Goal: Communication & Community: Answer question/provide support

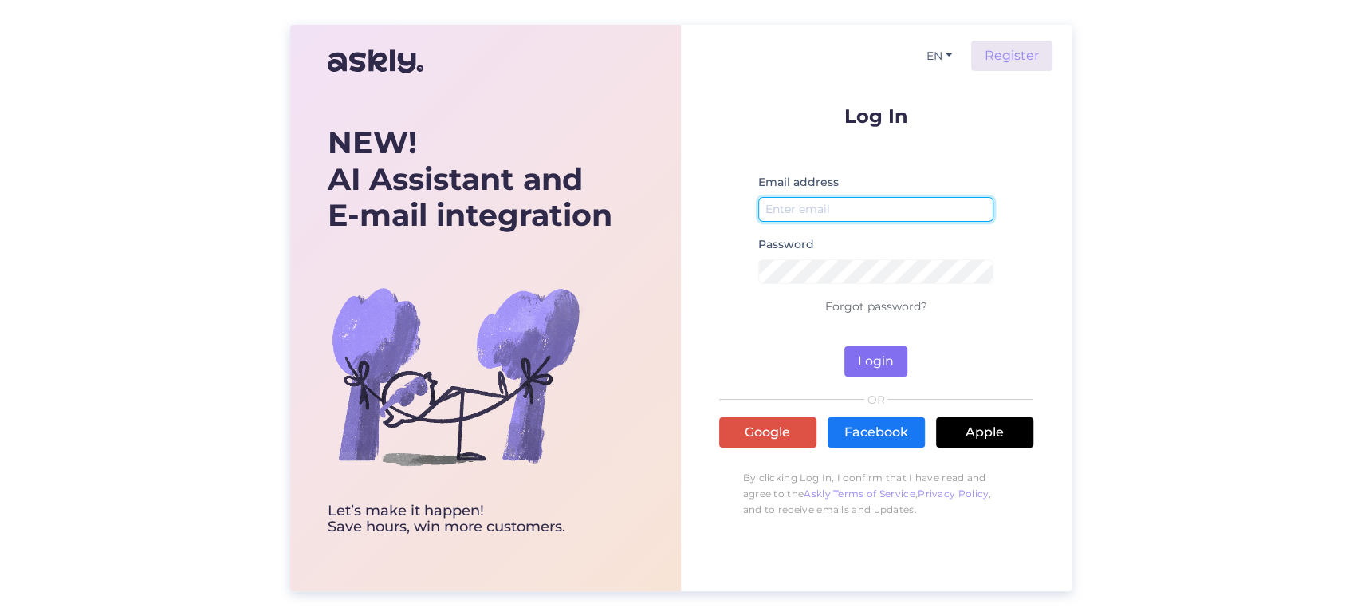
type input "[EMAIL_ADDRESS][DOMAIN_NAME]"
click at [877, 360] on button "Login" at bounding box center [876, 361] width 63 height 30
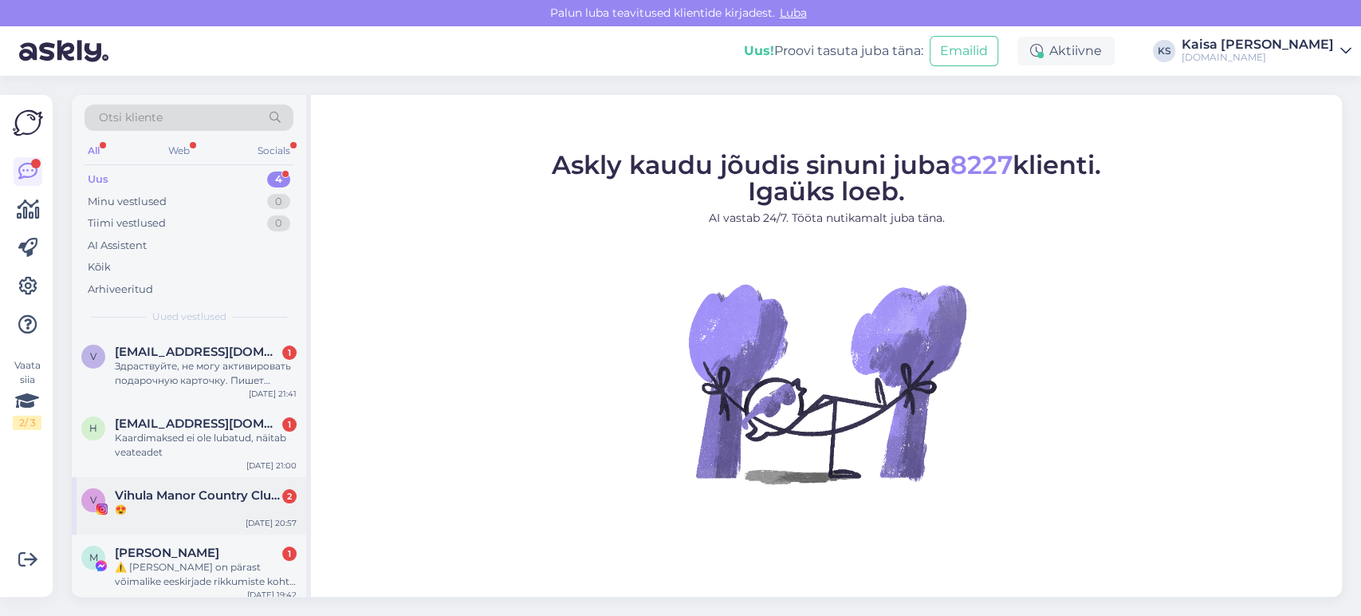
scroll to position [9, 0]
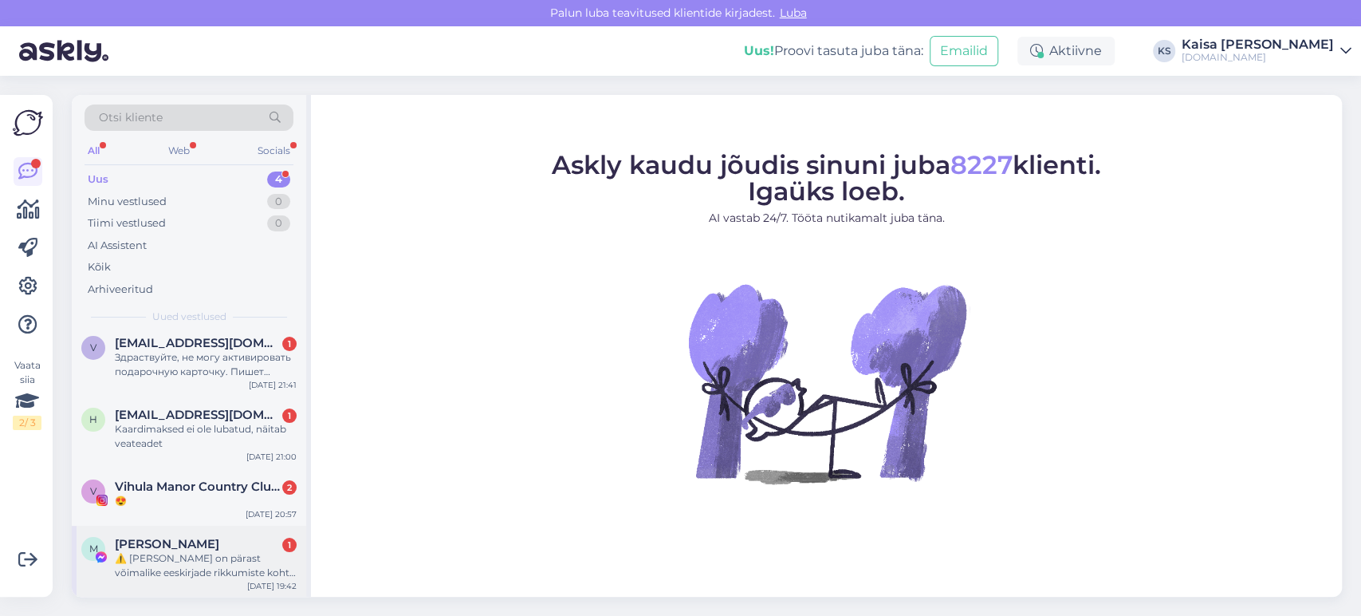
click at [166, 568] on div "⚠️ [PERSON_NAME] on pärast võimalike eeskirjade rikkumiste kohta käivat teavitu…" at bounding box center [206, 565] width 182 height 29
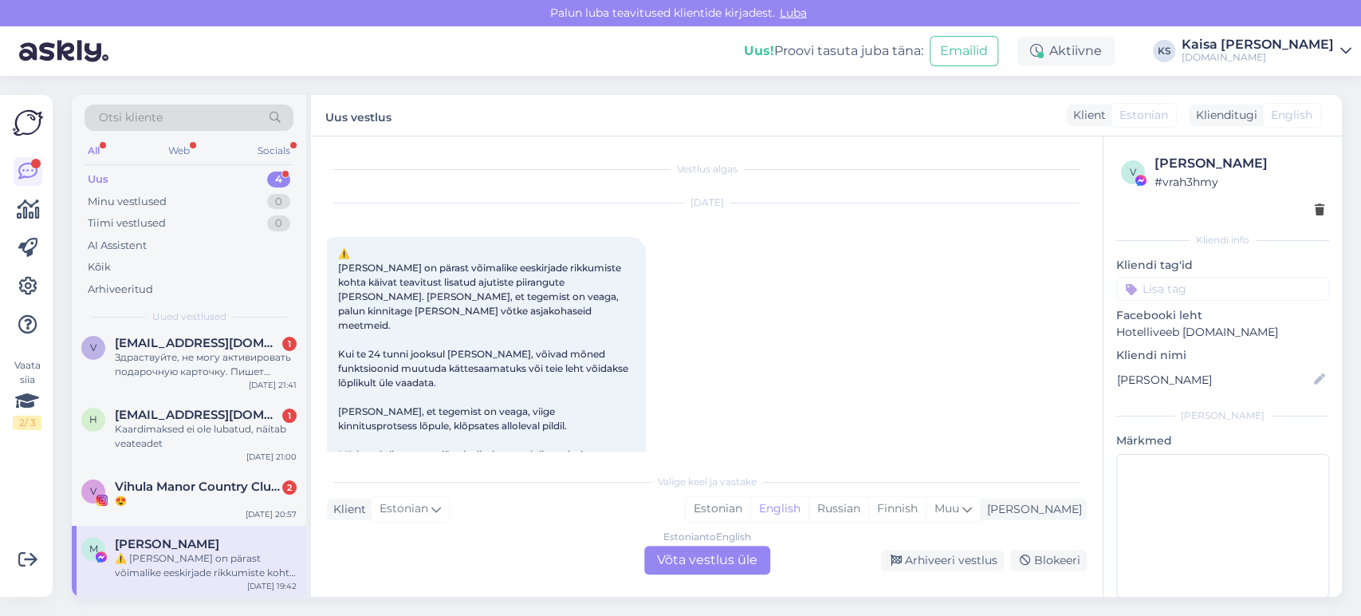
scroll to position [33, 0]
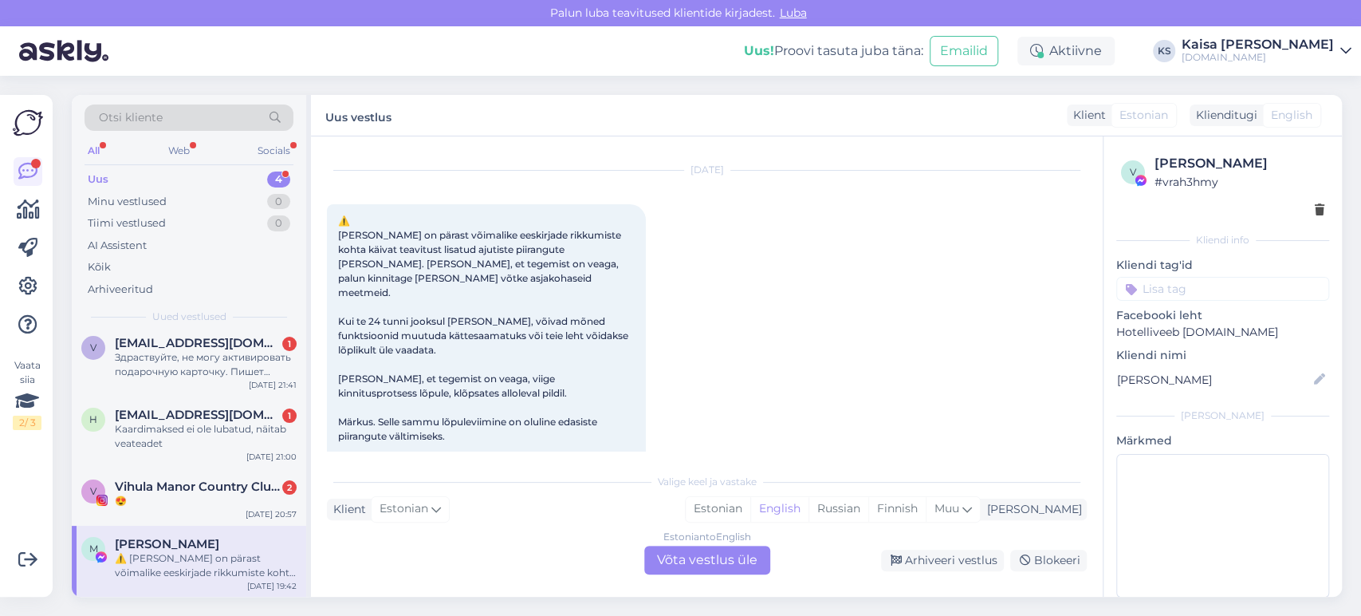
drag, startPoint x: 968, startPoint y: 565, endPoint x: 882, endPoint y: 541, distance: 89.4
click at [968, 565] on div "Arhiveeri vestlus" at bounding box center [942, 561] width 123 height 22
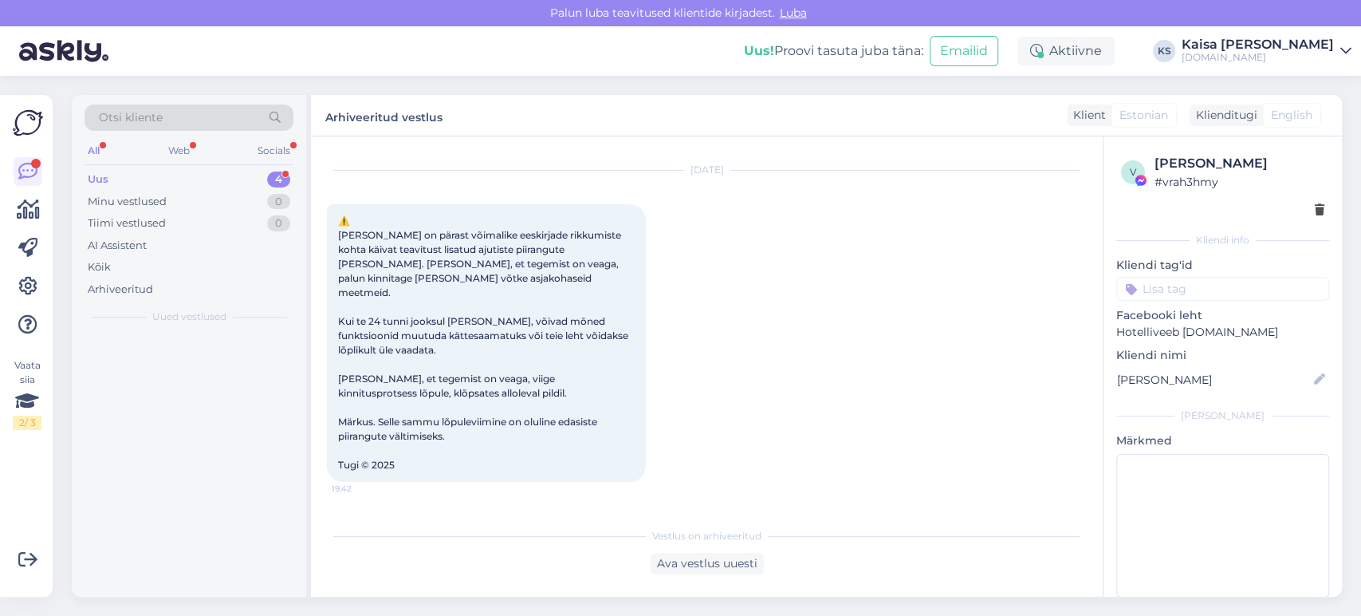
scroll to position [0, 0]
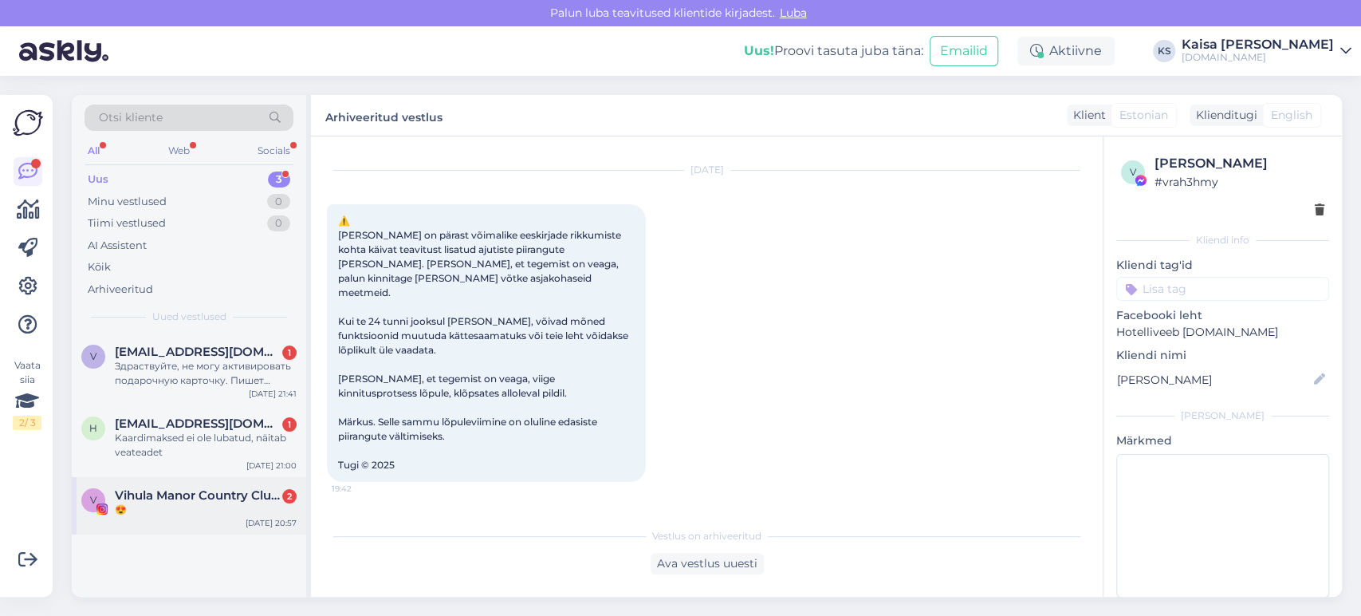
click at [152, 500] on span "Vihula Manor Country Club&Spa" at bounding box center [198, 495] width 166 height 14
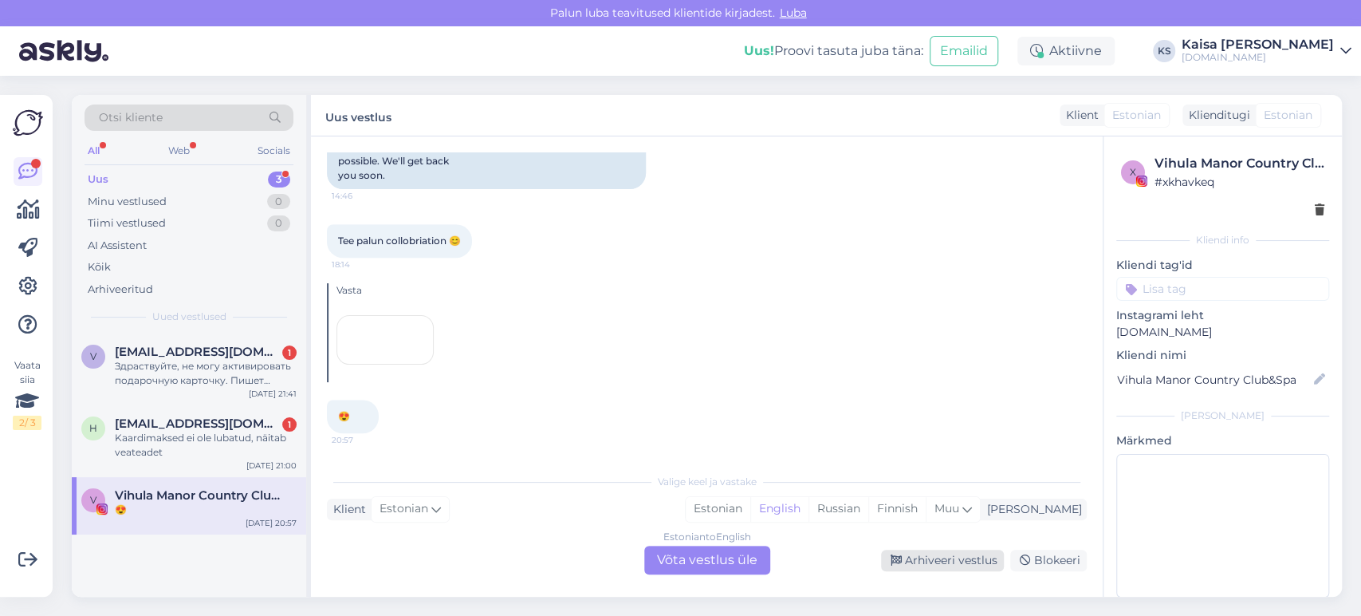
click at [959, 560] on div "Arhiveeri vestlus" at bounding box center [942, 561] width 123 height 22
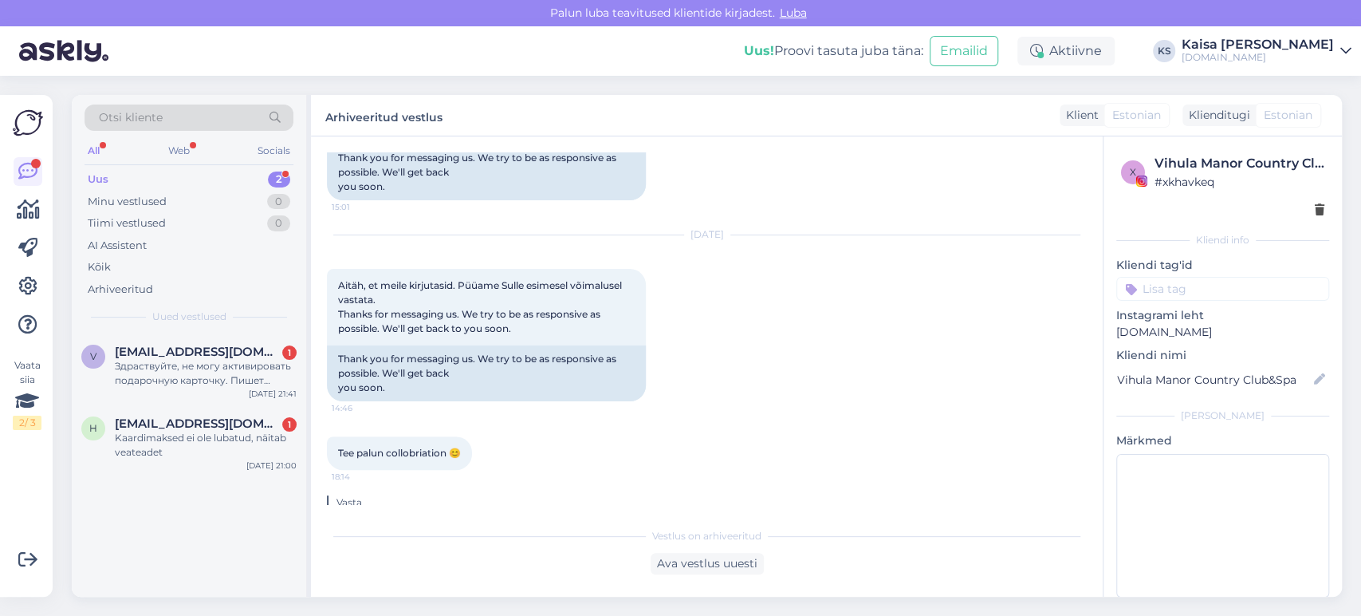
scroll to position [874, 0]
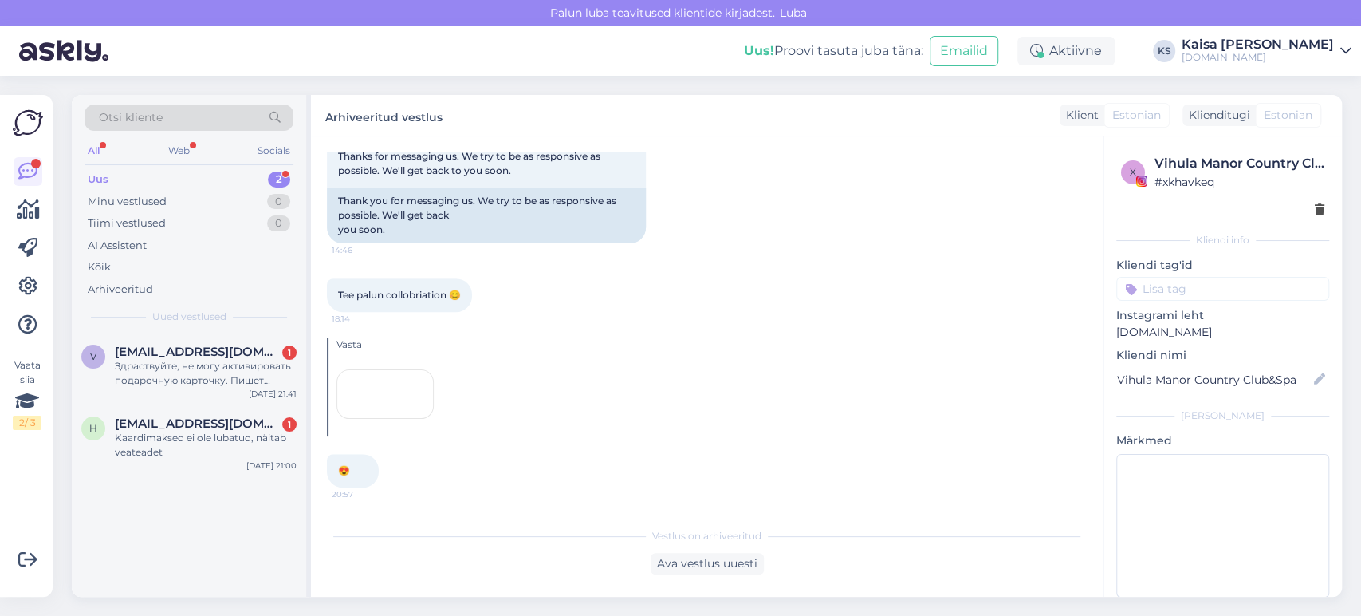
click at [396, 369] on div at bounding box center [385, 393] width 97 height 49
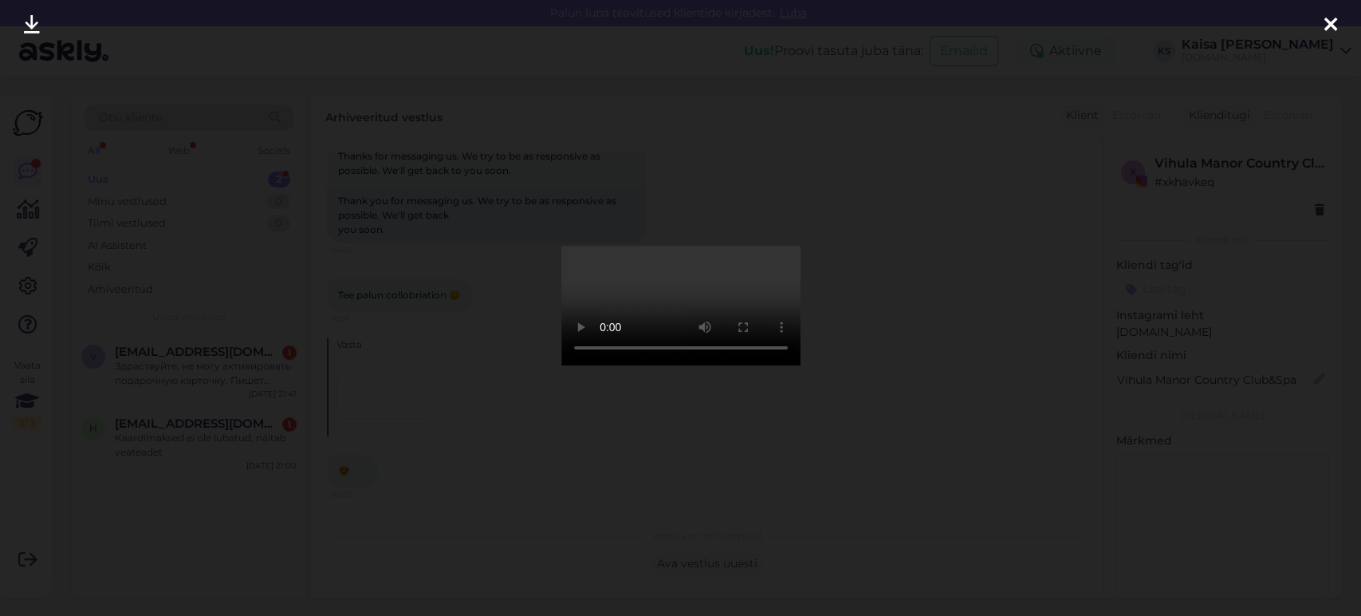
click at [1327, 26] on icon at bounding box center [1331, 25] width 13 height 21
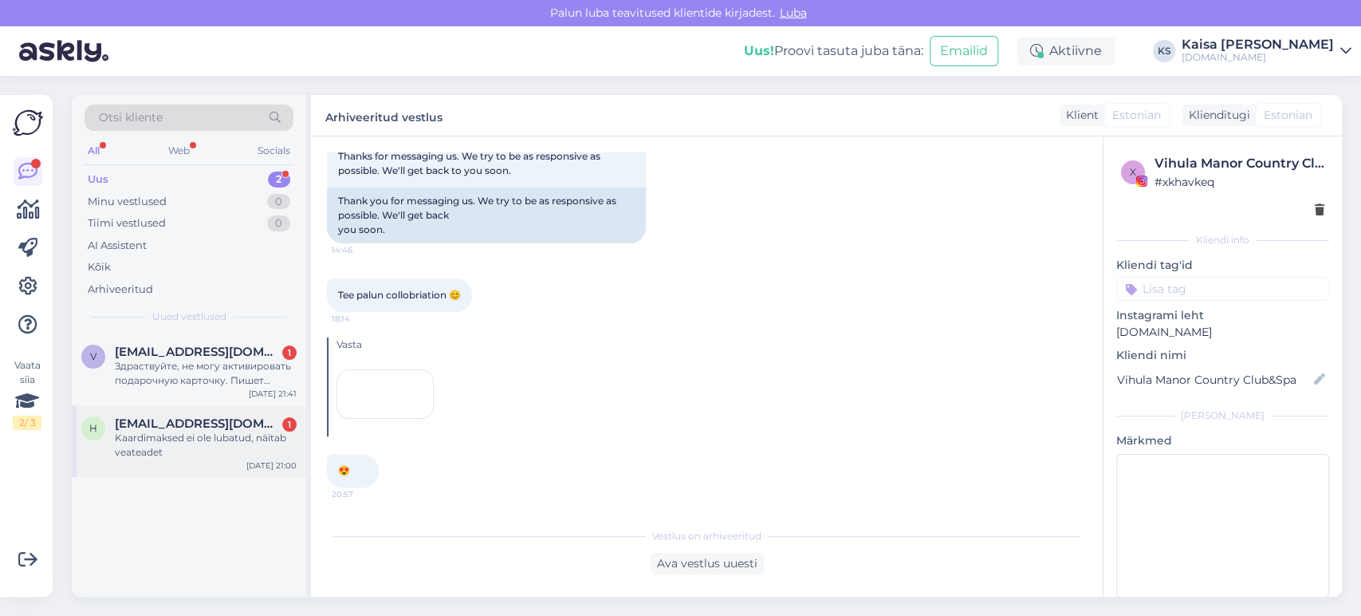
click at [222, 446] on div "Kaardimaksed ei ole lubatud, näitab veateadet" at bounding box center [206, 445] width 182 height 29
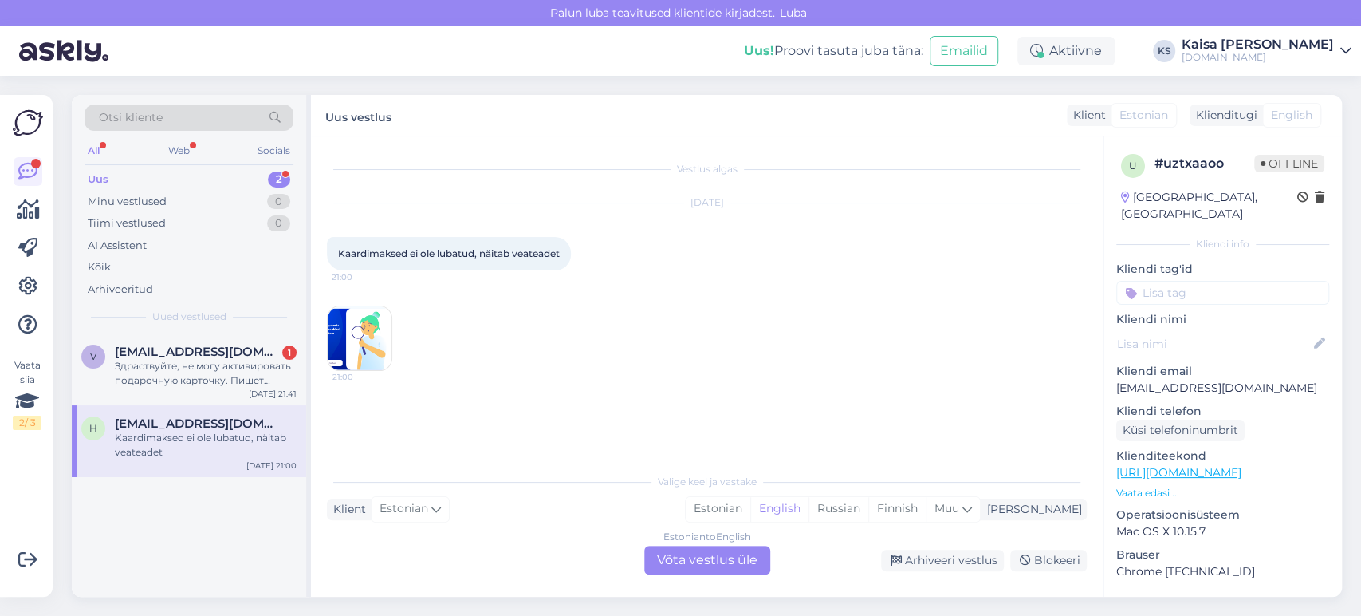
click at [360, 337] on img at bounding box center [360, 338] width 64 height 64
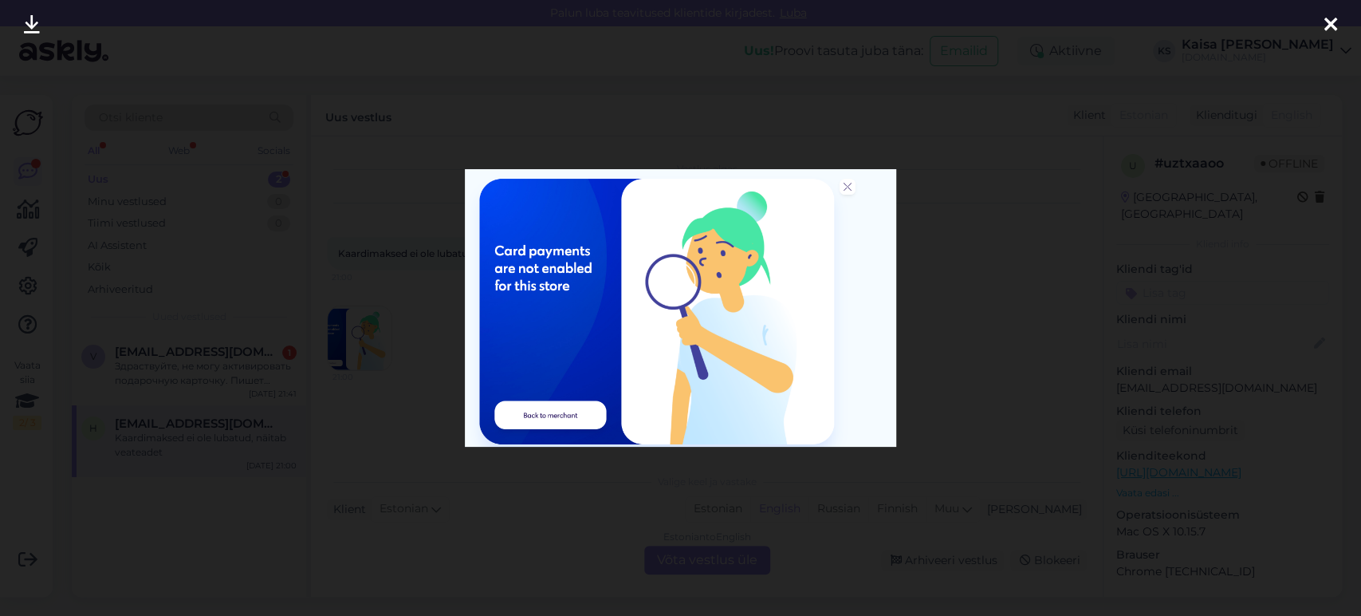
click at [1332, 30] on icon at bounding box center [1331, 25] width 13 height 21
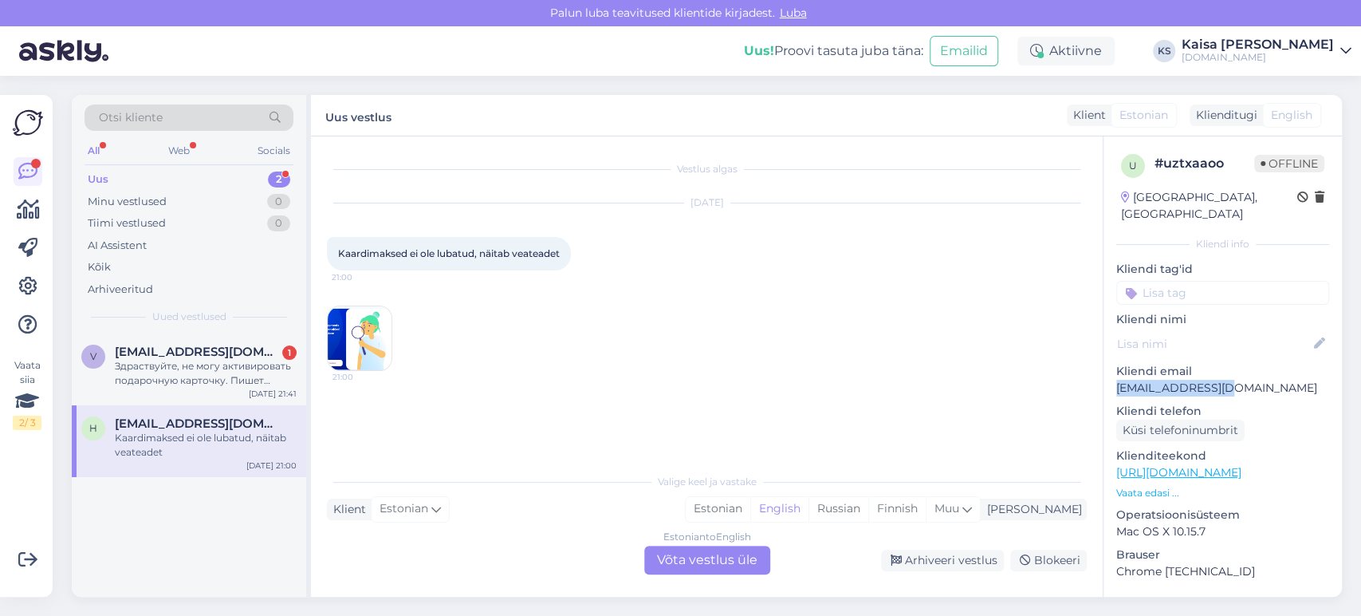
drag, startPoint x: 1248, startPoint y: 369, endPoint x: 1117, endPoint y: 374, distance: 131.7
click at [1117, 380] on p "[EMAIL_ADDRESS][DOMAIN_NAME]" at bounding box center [1223, 388] width 213 height 17
copy p "[EMAIL_ADDRESS][DOMAIN_NAME]"
click at [750, 514] on div "Estonian" at bounding box center [718, 509] width 65 height 24
click at [718, 564] on div "Estonian to Estonian Võta vestlus üle" at bounding box center [707, 560] width 126 height 29
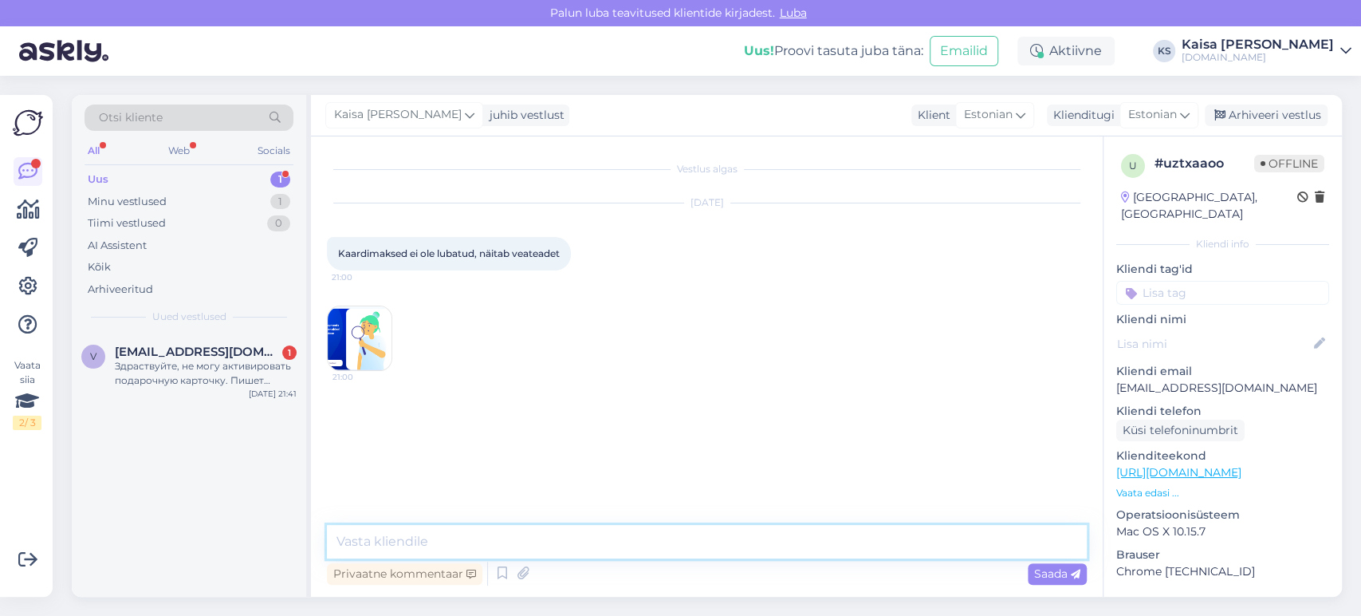
click at [718, 542] on textarea at bounding box center [707, 541] width 760 height 33
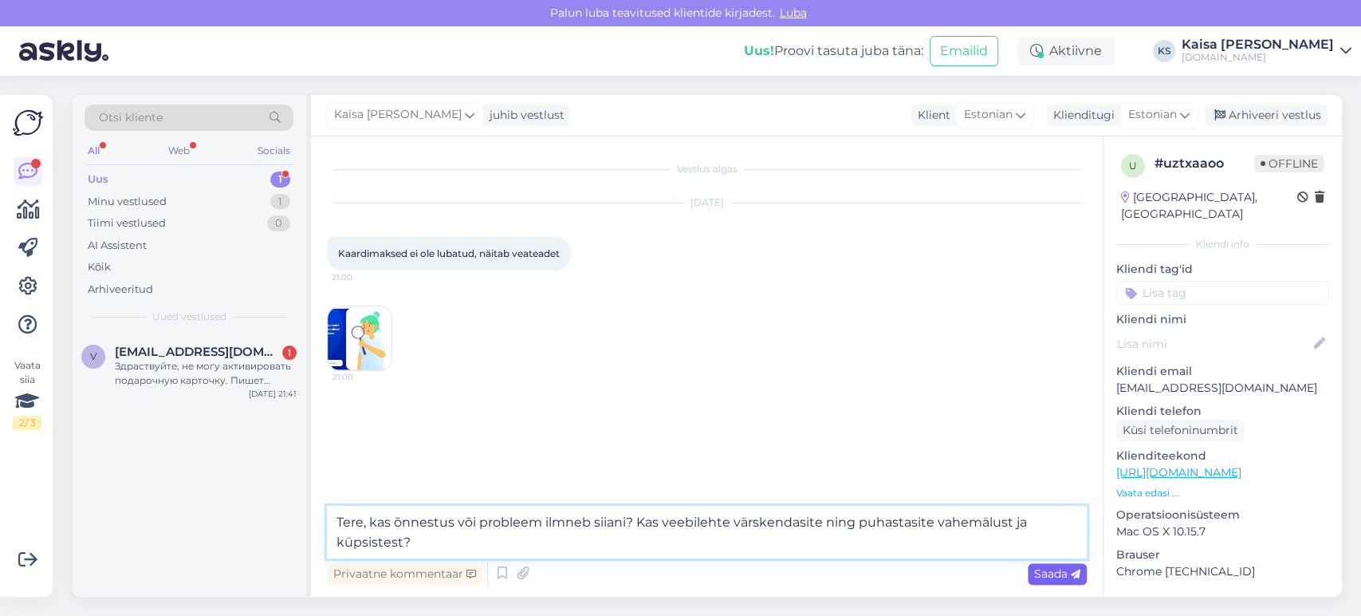
type textarea "Tere, kas õnnestus või probleem ilmneb siiani? Kas veebilehte värskendasite nin…"
click at [1053, 573] on span "Saada" at bounding box center [1057, 573] width 46 height 14
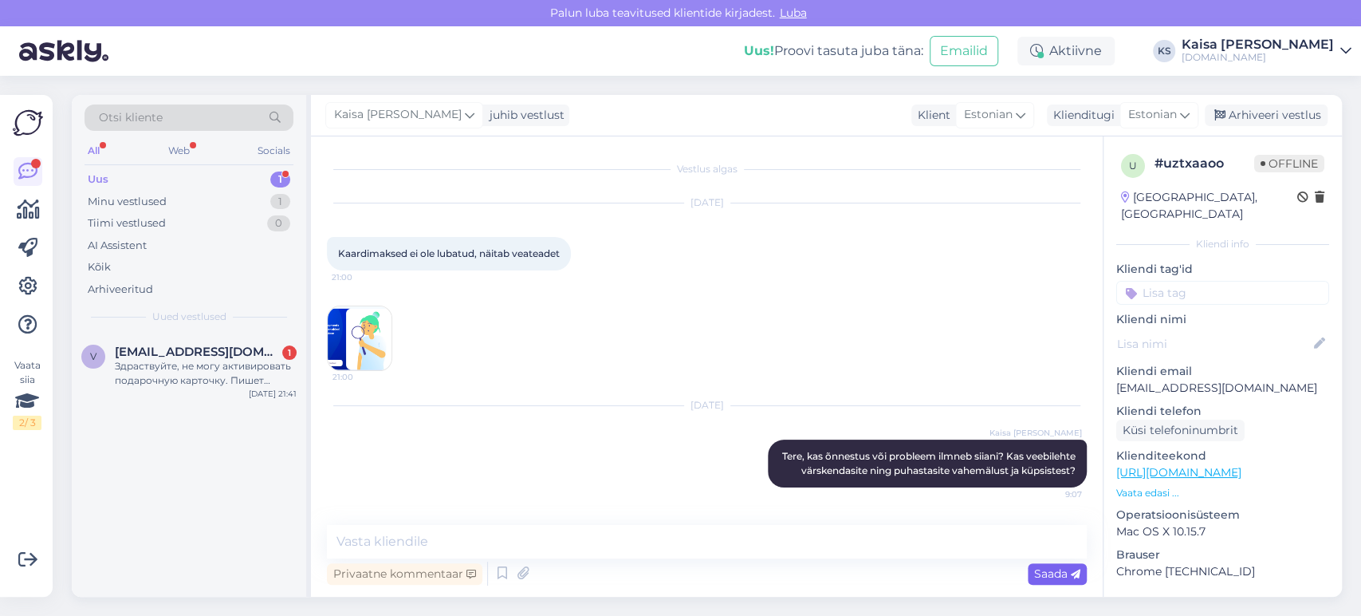
scroll to position [7, 0]
click at [202, 376] on div "Здраствуйте, не могу активировать подарочную карточку. Пишет ошибку "Код подаро…" at bounding box center [206, 373] width 182 height 29
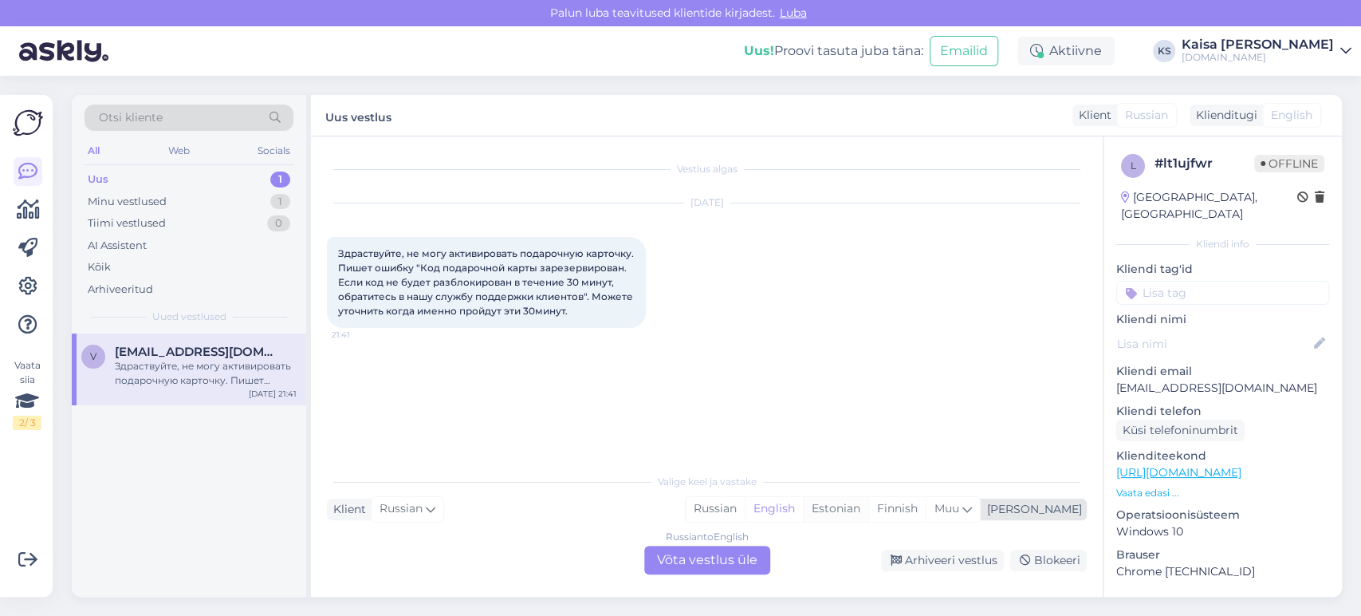
click at [869, 510] on div "Estonian" at bounding box center [835, 509] width 65 height 24
click at [721, 560] on div "Russian to Estonian Võta vestlus üle" at bounding box center [707, 560] width 126 height 29
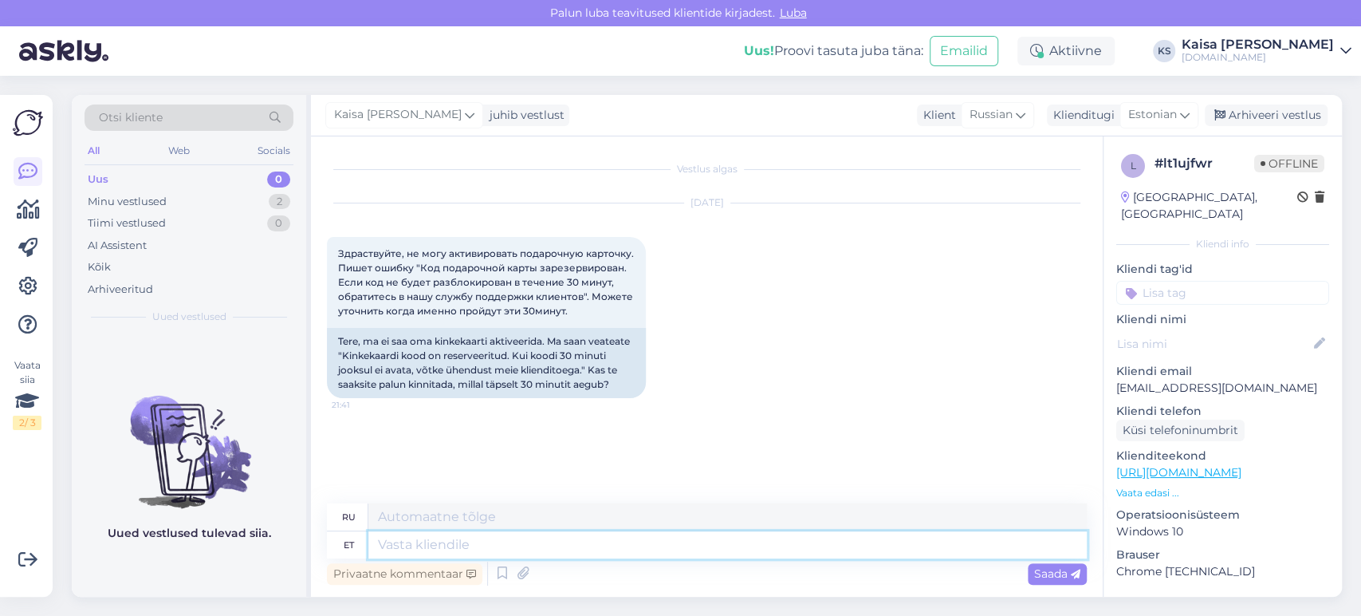
click at [497, 547] on textarea at bounding box center [727, 544] width 719 height 27
click at [504, 579] on icon at bounding box center [502, 573] width 19 height 24
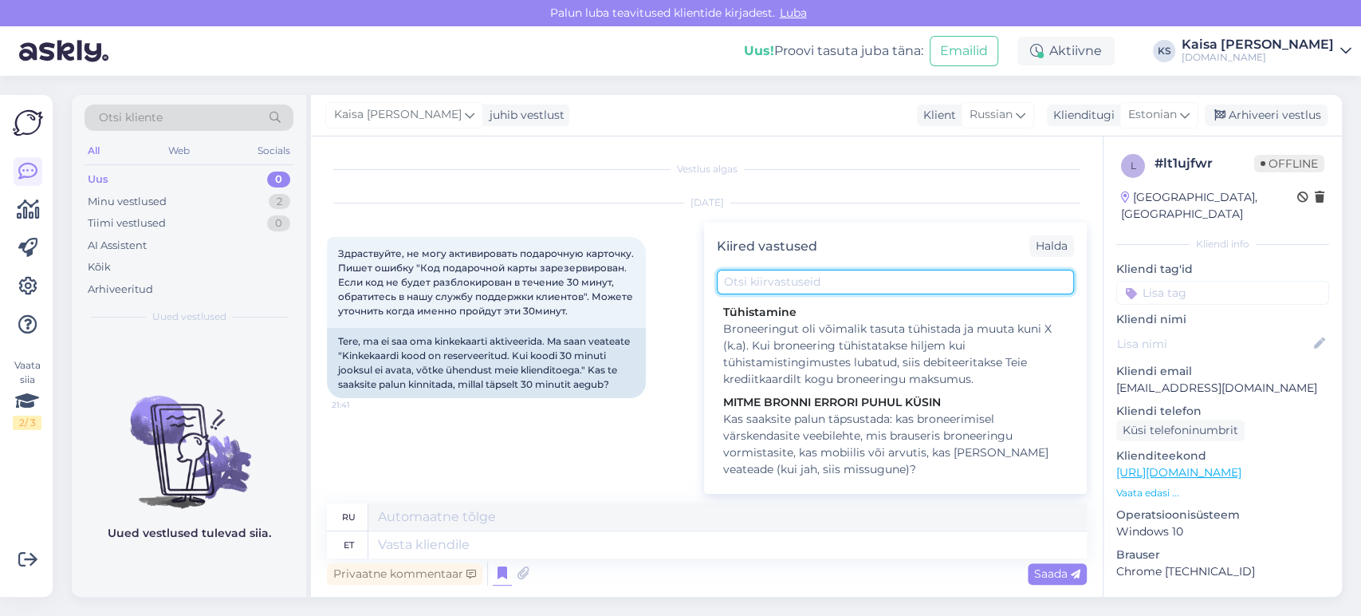
click at [866, 286] on input "text" at bounding box center [895, 282] width 357 height 25
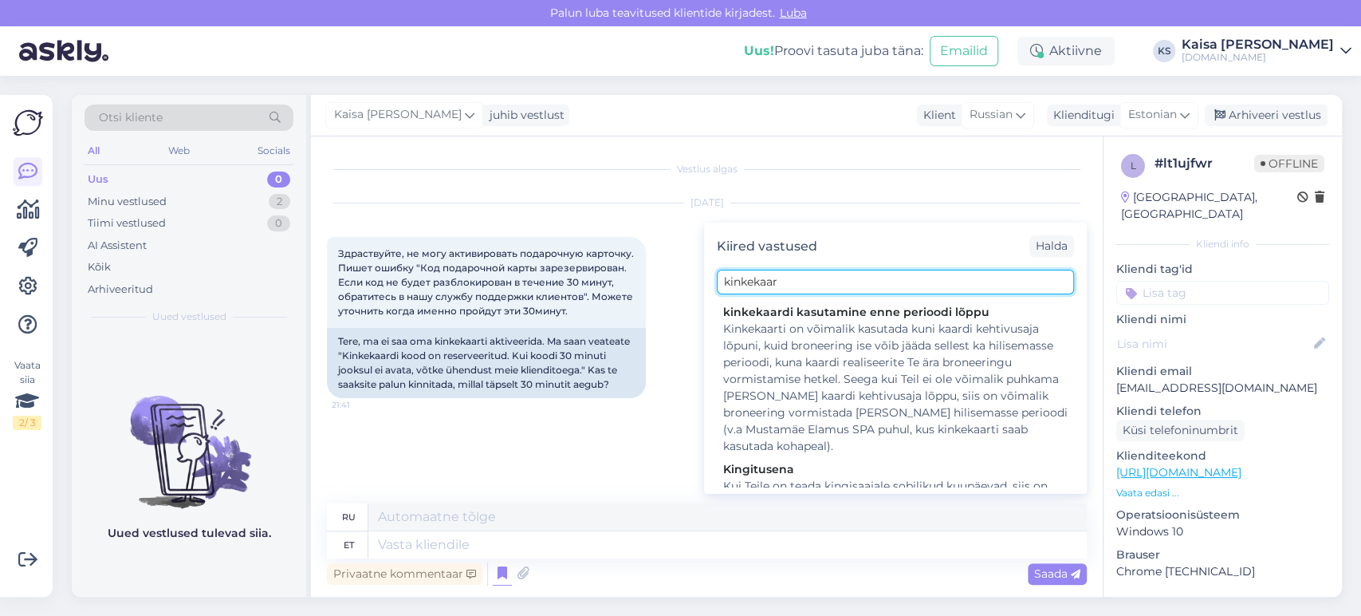
type input "kinkekaart"
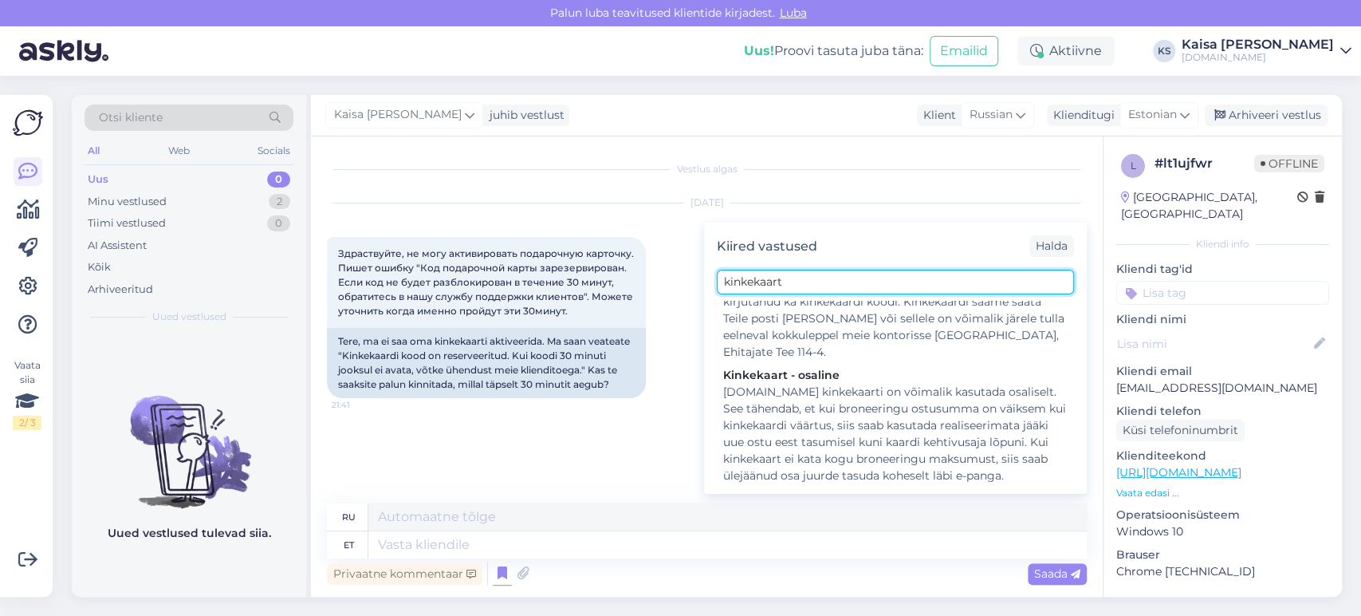
scroll to position [1698, 0]
click at [821, 284] on input "kinkekaart" at bounding box center [895, 282] width 357 height 25
drag, startPoint x: 821, startPoint y: 284, endPoint x: 689, endPoint y: 286, distance: 132.4
click at [689, 286] on div "Vestlus algas [DATE] Здраствуйте, не могу активировать подарочную карточку. Пиш…" at bounding box center [707, 366] width 792 height 460
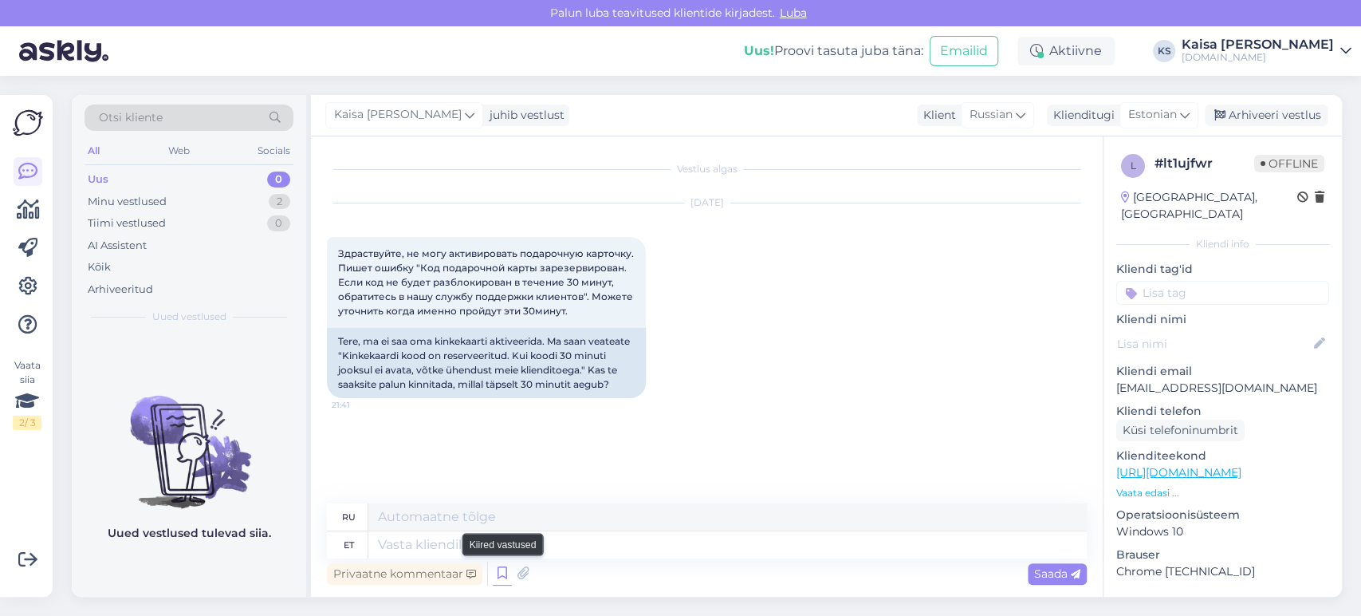
click at [507, 578] on icon at bounding box center [502, 573] width 19 height 24
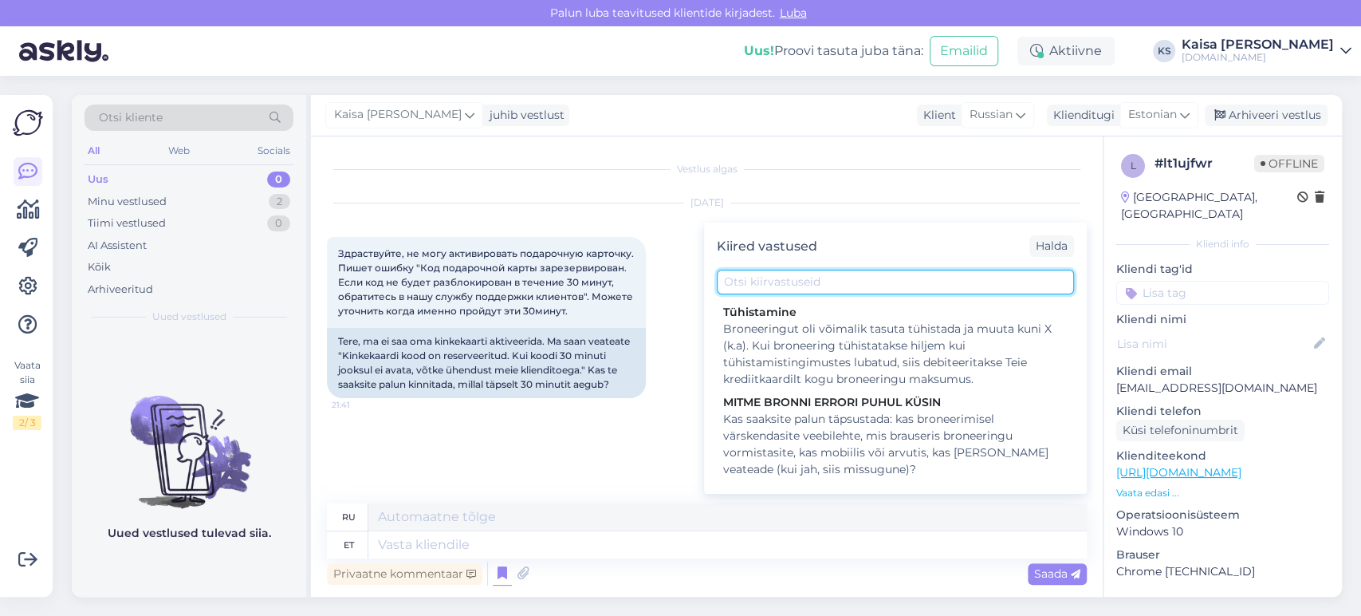
click at [798, 286] on input "text" at bounding box center [895, 282] width 357 height 25
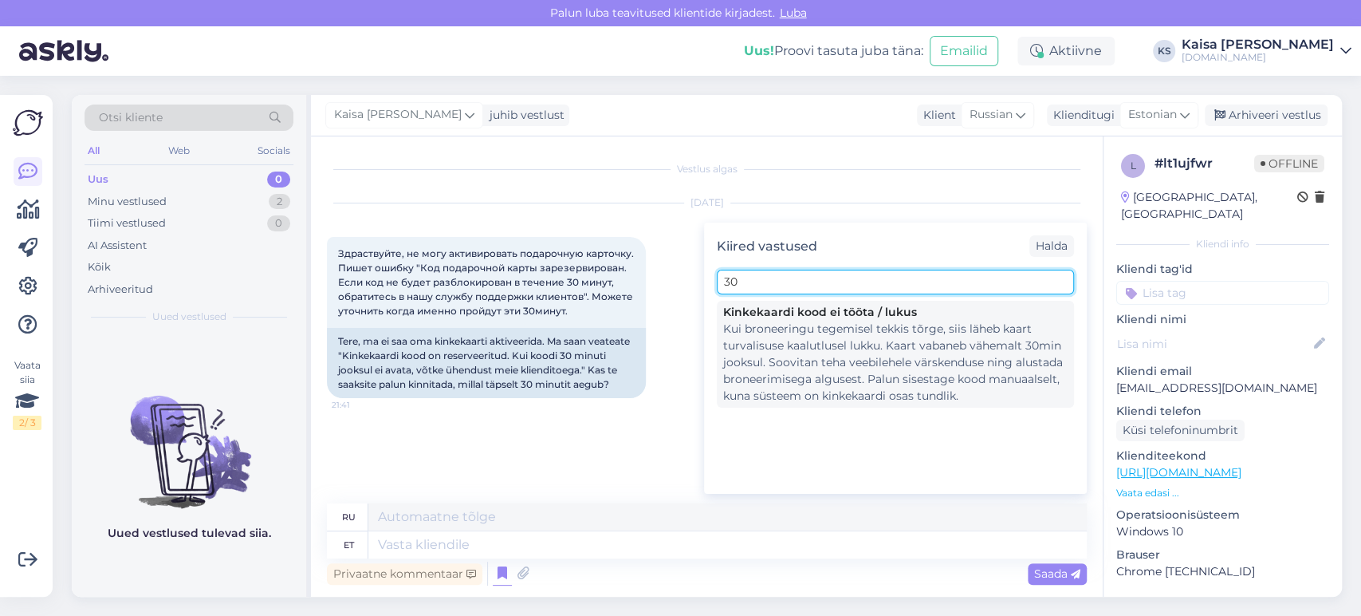
type input "30"
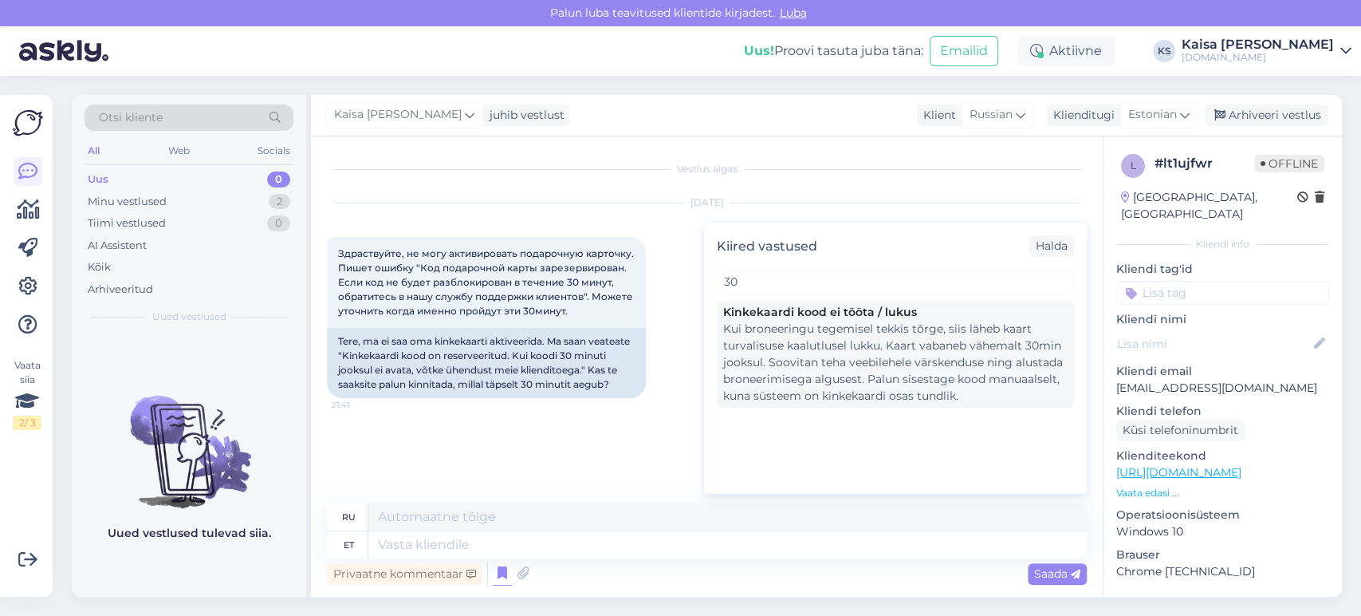
click at [809, 334] on div "Kui broneeringu tegemisel tekkis tõrge, siis läheb kaart turvalisuse kaalutluse…" at bounding box center [895, 363] width 345 height 84
type textarea "Подарочная карта действительна и может быть использована. На данный момент я ви…"
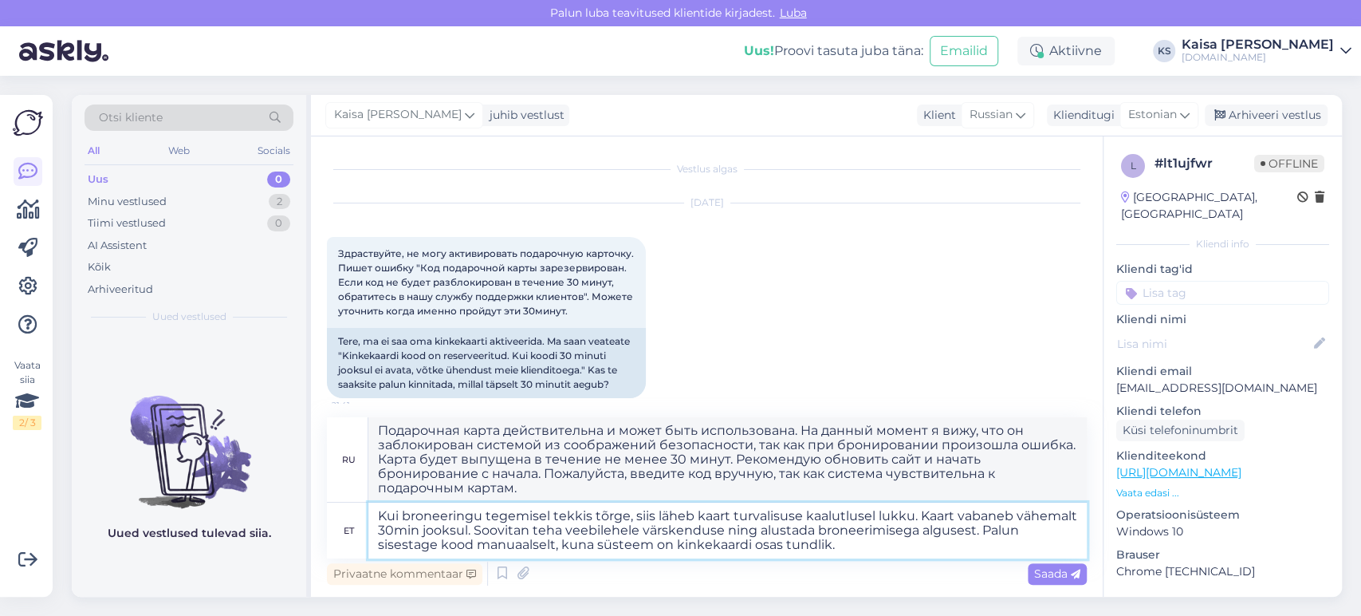
click at [380, 517] on textarea "Kui broneeringu tegemisel tekkis tõrge, siis läheb kaart turvalisuse kaalutluse…" at bounding box center [727, 530] width 719 height 56
type textarea "Tere. Kui broneeringu tegemisel tekkis tõrge, siis läheb kaart turvalisuse kaal…"
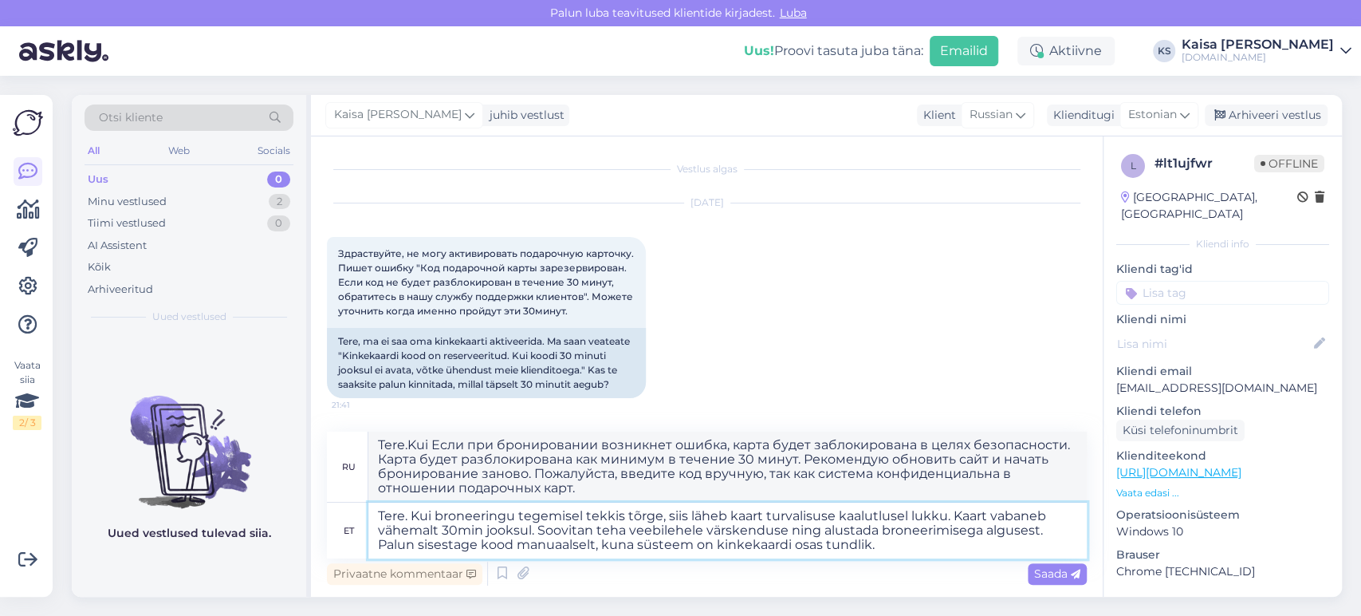
type textarea "Здравствуйте. Если при бронировании возникнет ошибка, карта будет заблокирована…"
drag, startPoint x: 887, startPoint y: 545, endPoint x: 381, endPoint y: 540, distance: 505.7
click at [381, 540] on textarea "Tere. Kui broneeringu tegemisel tekkis tõrge, siis läheb kaart turvalisuse kaal…" at bounding box center [727, 530] width 719 height 56
type textarea "Tere. Kui broneeringu tegemisel tekkis tõrge, siis läheb kaart turvalisuse kaal…"
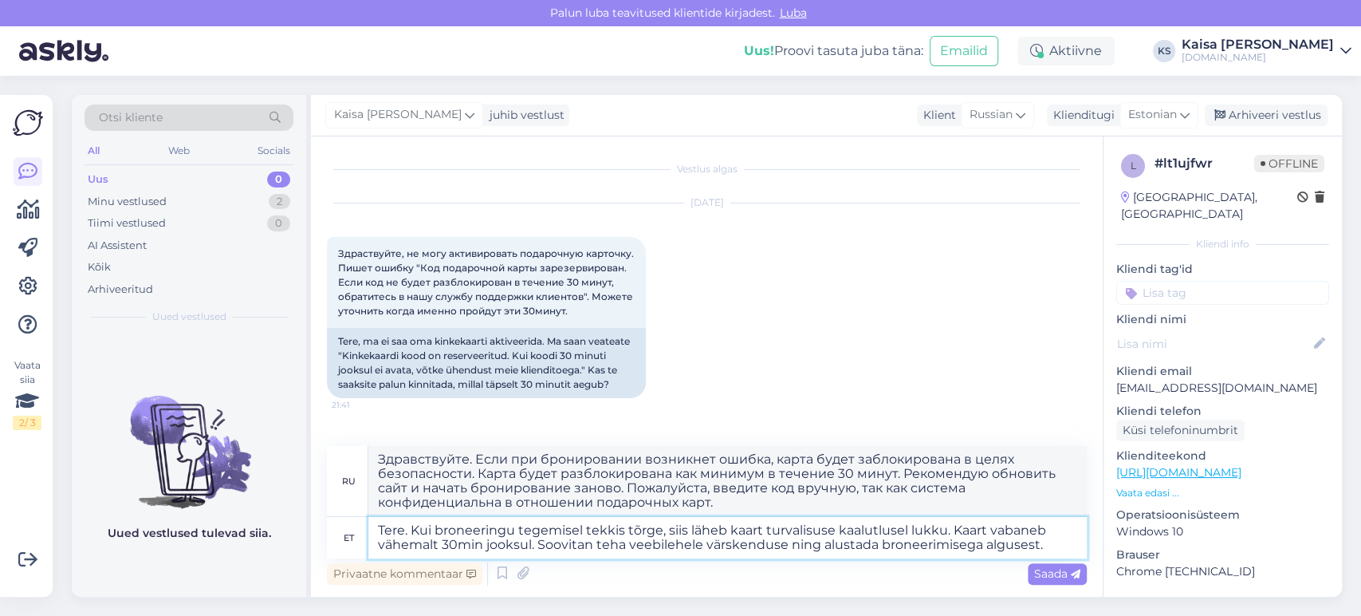
type textarea "Здравствуйте. Если при бронировании возникнет ошибка, карта будет заблокирована…"
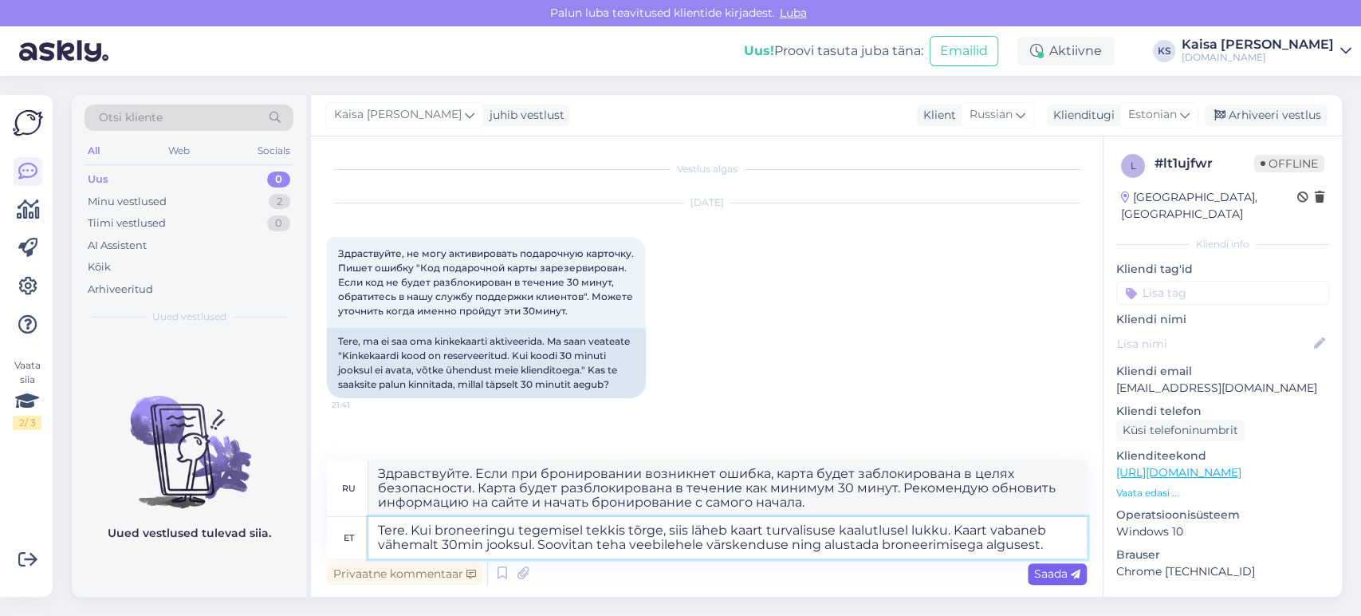
type textarea "Tere. Kui broneeringu tegemisel tekkis tõrge, siis läheb kaart turvalisuse kaal…"
click at [1046, 571] on span "Saada" at bounding box center [1057, 573] width 46 height 14
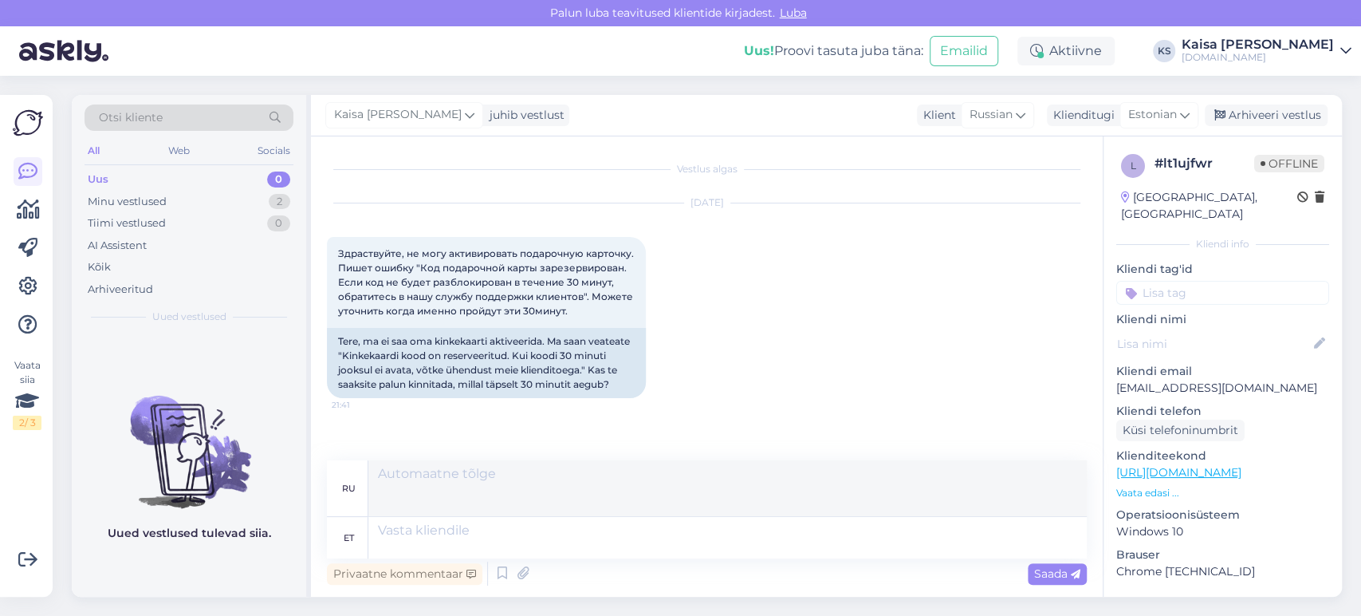
scroll to position [171, 0]
